Goal: Information Seeking & Learning: Learn about a topic

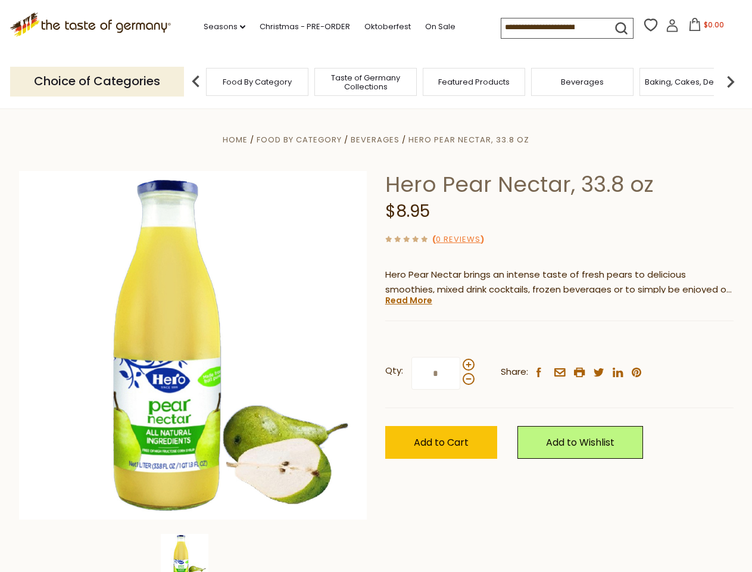
click at [376, 286] on div "Home Food By Category [GEOGRAPHIC_DATA] Hero Pear Nectar, 33.8 oz Hero Pear Nec…" at bounding box center [376, 361] width 732 height 458
click at [220, 27] on link "Seasons dropdown_arrow" at bounding box center [225, 26] width 42 height 13
click at [553, 27] on input at bounding box center [551, 26] width 101 height 17
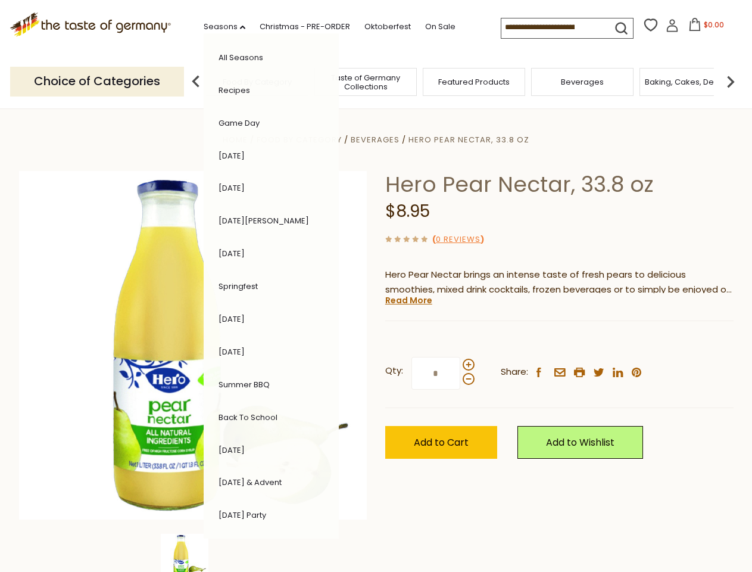
click at [704, 28] on span "$0.00" at bounding box center [714, 25] width 20 height 10
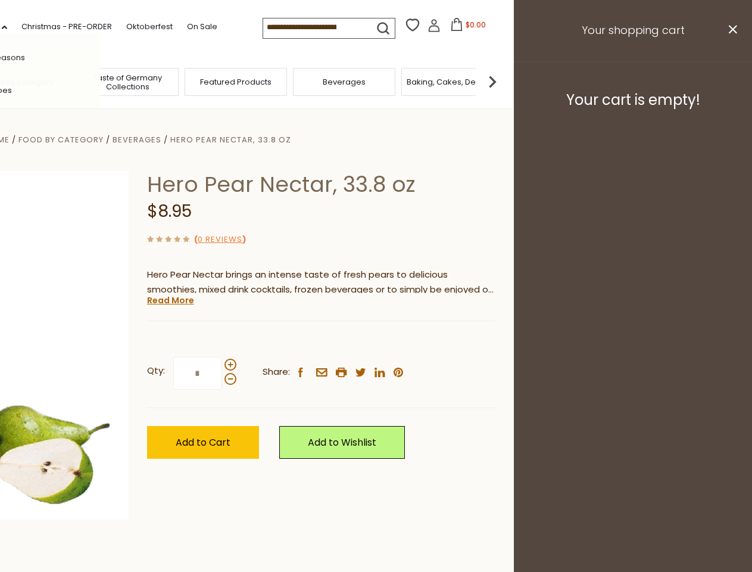
click at [101, 81] on div "All Seasons Recipes Game Day [DATE] [DATE] [DATE][PERSON_NAME] [DATE] Springfes…" at bounding box center [32, 285] width 135 height 505
click at [504, 81] on img at bounding box center [493, 82] width 24 height 24
click at [376, 340] on div "Home Food By Category [GEOGRAPHIC_DATA] Hero Pear Nectar, 33.8 oz Hero Pear Nec…" at bounding box center [138, 361] width 732 height 458
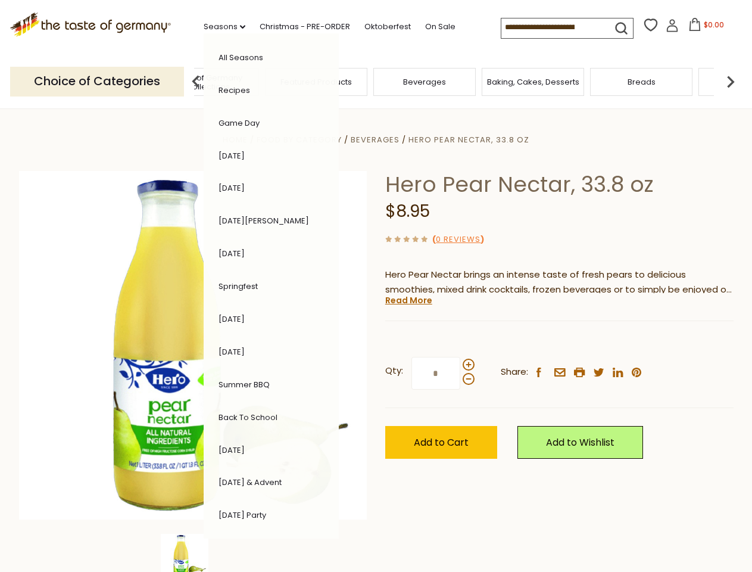
click at [193, 553] on div "Home Food By Category [GEOGRAPHIC_DATA] Hero Pear Nectar, 33.8 oz Hero Pear Nec…" at bounding box center [376, 361] width 732 height 458
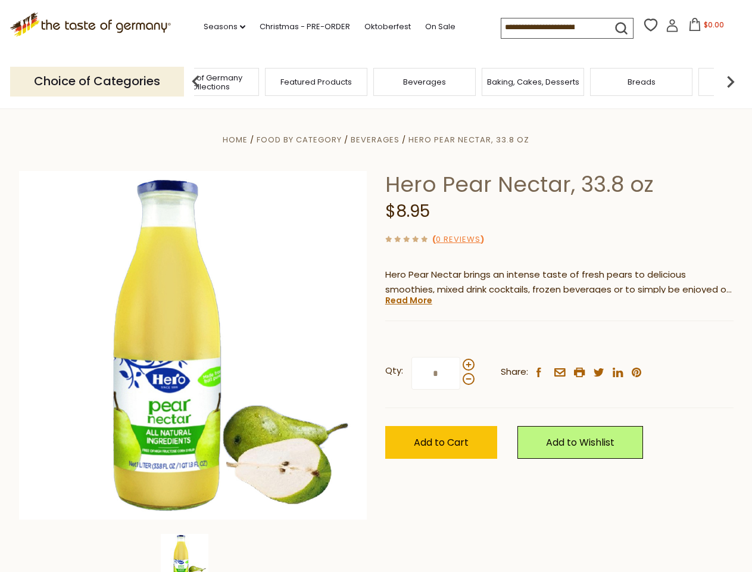
click at [193, 553] on img at bounding box center [185, 558] width 48 height 48
click at [408, 300] on link "Read More" at bounding box center [408, 300] width 47 height 12
